Goal: Communication & Community: Connect with others

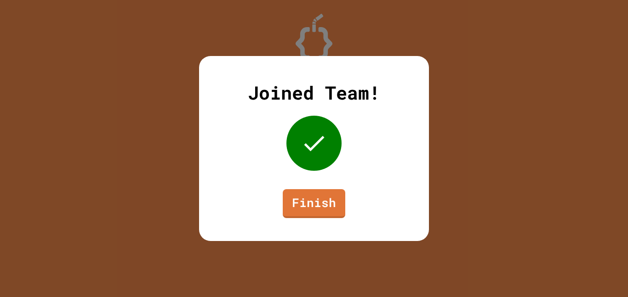
click at [325, 220] on div "Joined Team! Finish" at bounding box center [314, 148] width 230 height 185
click at [306, 206] on link "Finish" at bounding box center [314, 203] width 63 height 29
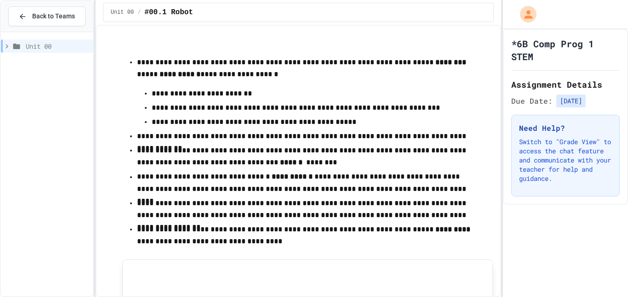
click at [38, 42] on span "Unit 00" at bounding box center [57, 46] width 63 height 10
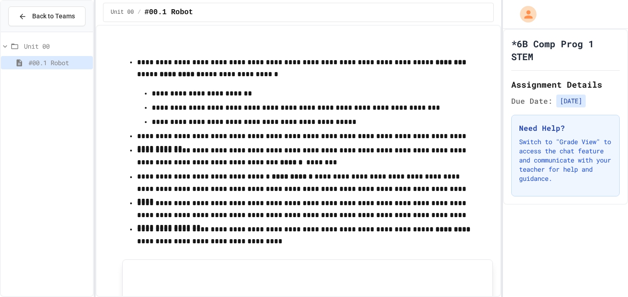
click at [34, 46] on span "Unit 00" at bounding box center [56, 46] width 65 height 10
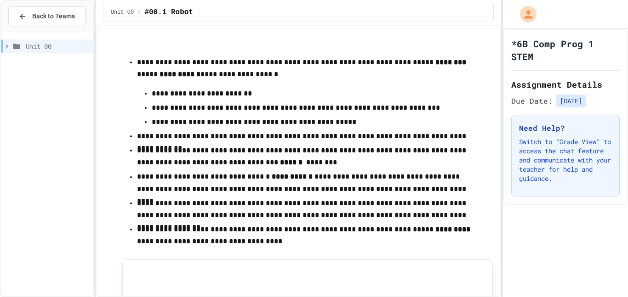
click at [31, 27] on div "Back to Teams" at bounding box center [47, 16] width 92 height 31
click at [26, 15] on icon at bounding box center [22, 16] width 8 height 8
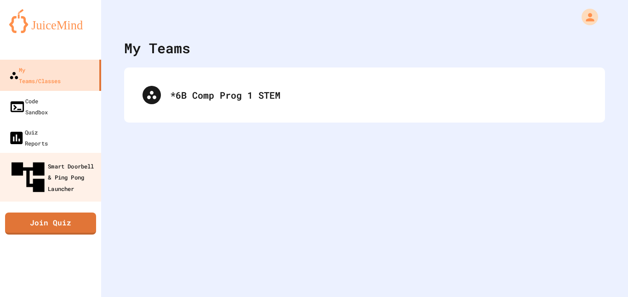
click at [63, 158] on div "Smart Doorbell & Ping Pong Launcher" at bounding box center [53, 178] width 90 height 40
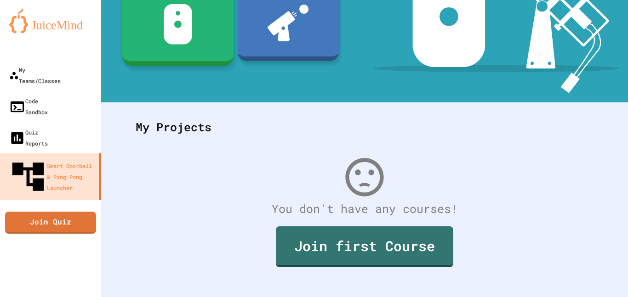
scroll to position [157, 0]
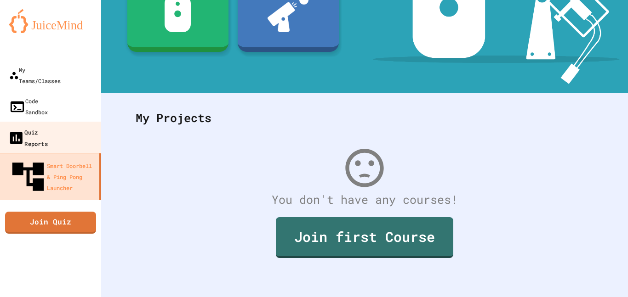
click at [30, 126] on div "Quiz Reports" at bounding box center [28, 137] width 40 height 23
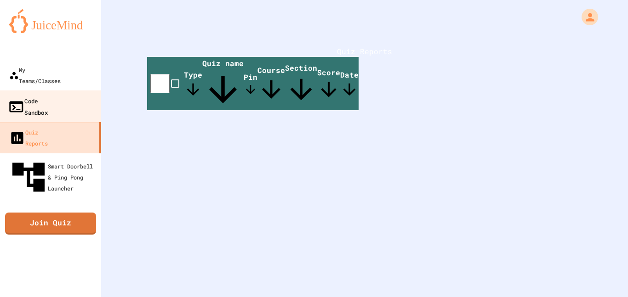
click at [42, 95] on div "Code Sandbox" at bounding box center [28, 106] width 40 height 23
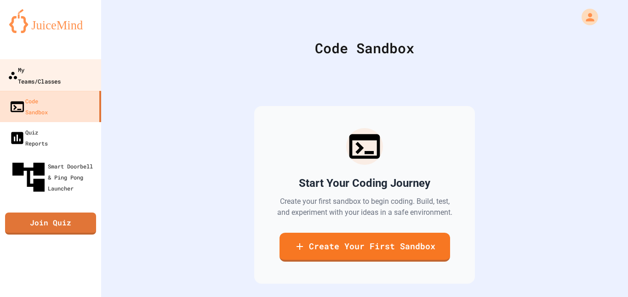
click at [29, 75] on div "My Teams/Classes" at bounding box center [34, 75] width 53 height 23
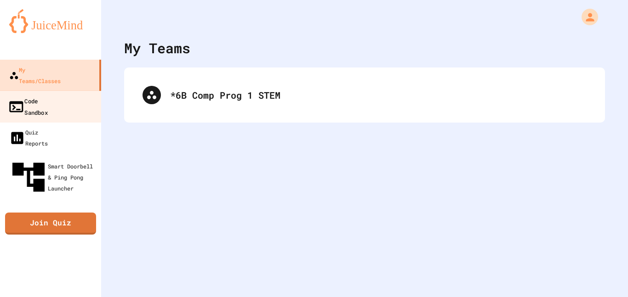
click at [41, 95] on div "Code Sandbox" at bounding box center [28, 106] width 40 height 23
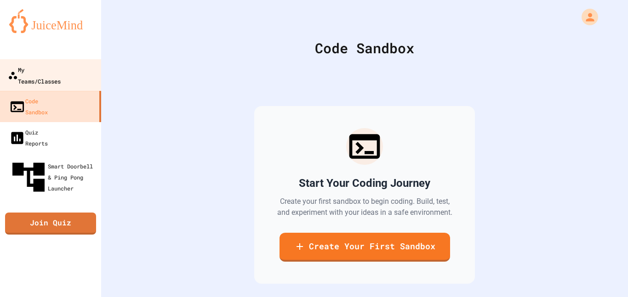
click at [55, 68] on div "My Teams/Classes" at bounding box center [34, 75] width 53 height 23
